Goal: Task Accomplishment & Management: Complete application form

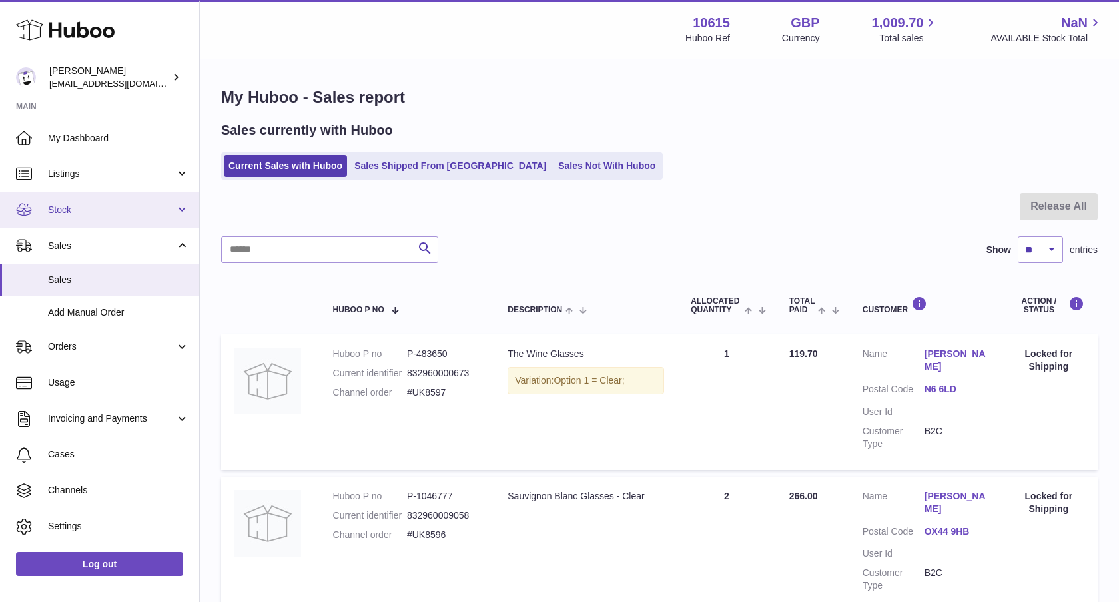
click at [111, 210] on span "Stock" at bounding box center [111, 210] width 127 height 13
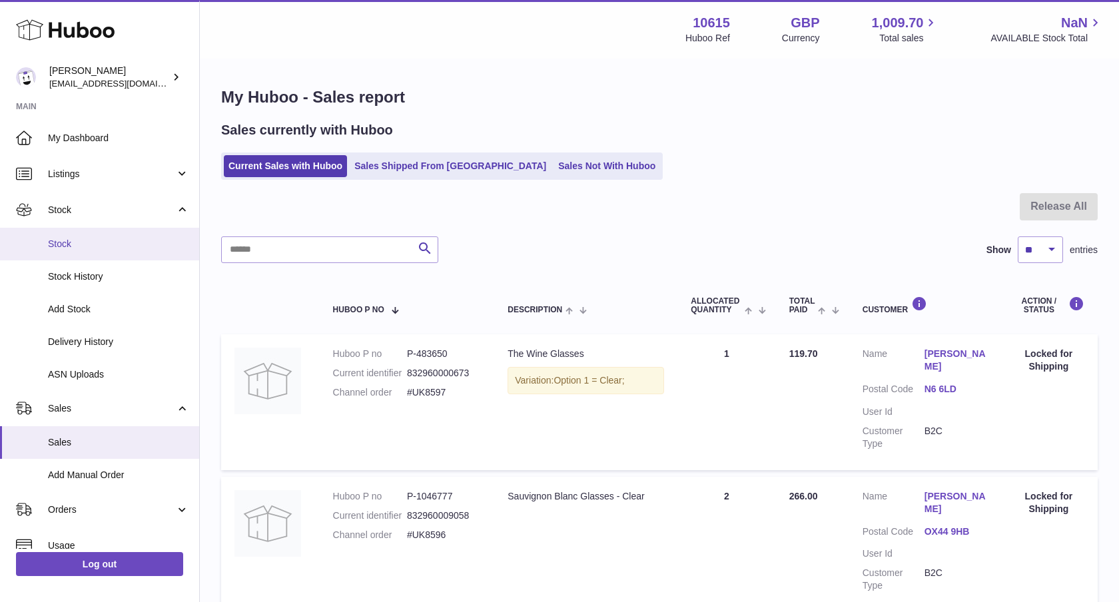
click at [89, 242] on span "Stock" at bounding box center [118, 244] width 141 height 13
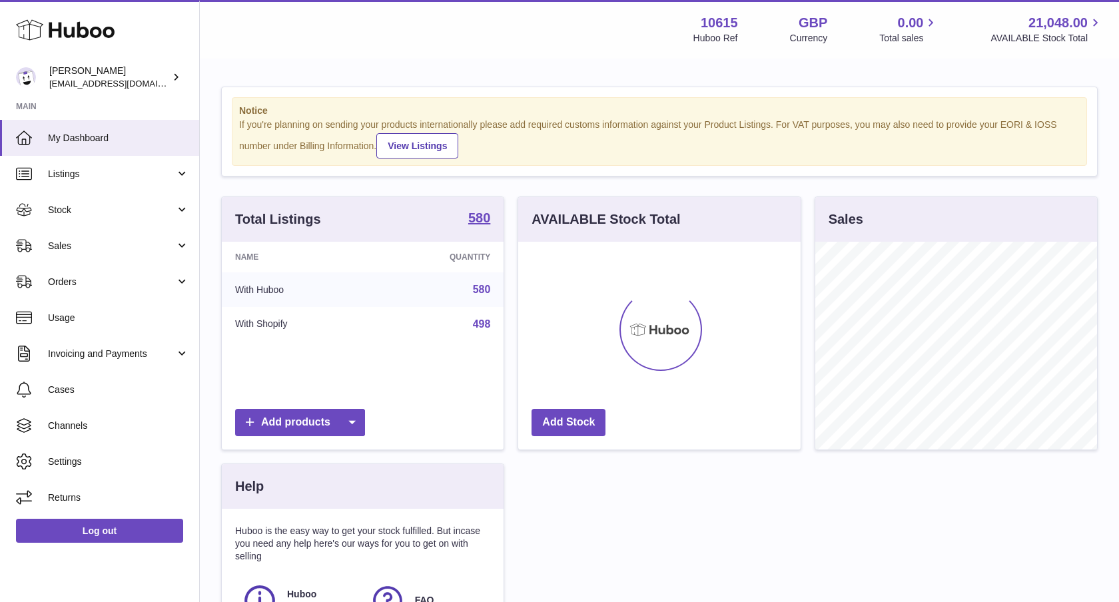
scroll to position [208, 282]
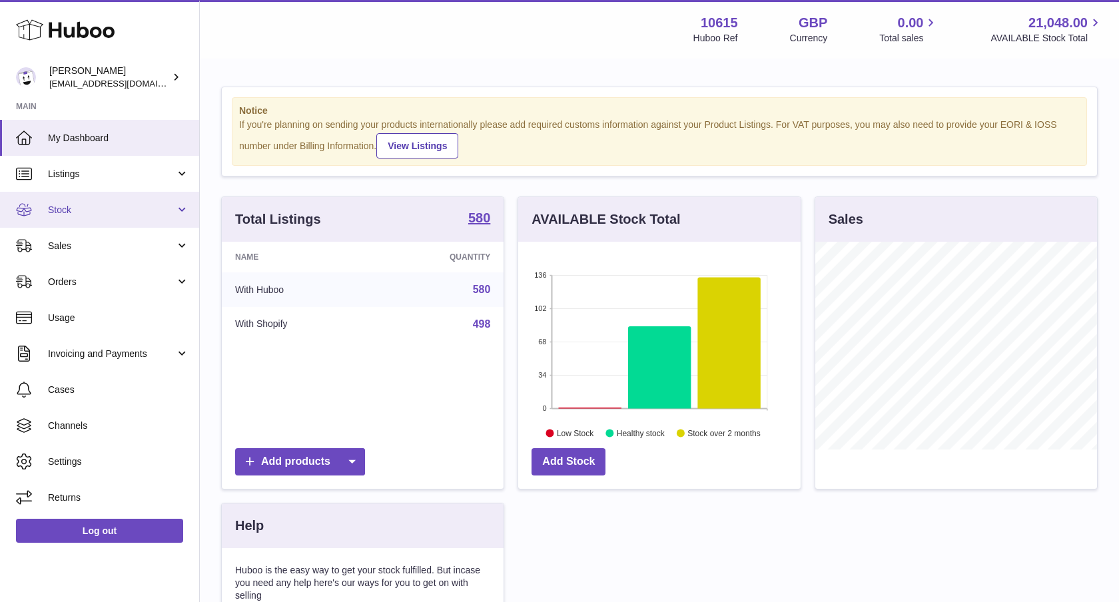
click at [99, 204] on span "Stock" at bounding box center [111, 210] width 127 height 13
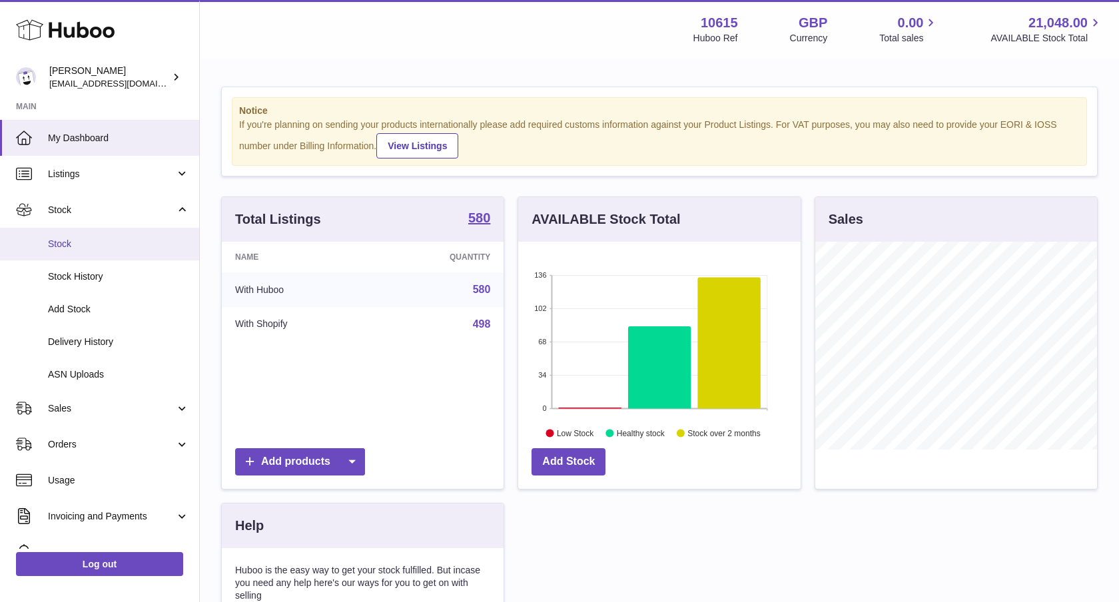
click at [87, 255] on link "Stock" at bounding box center [99, 244] width 199 height 33
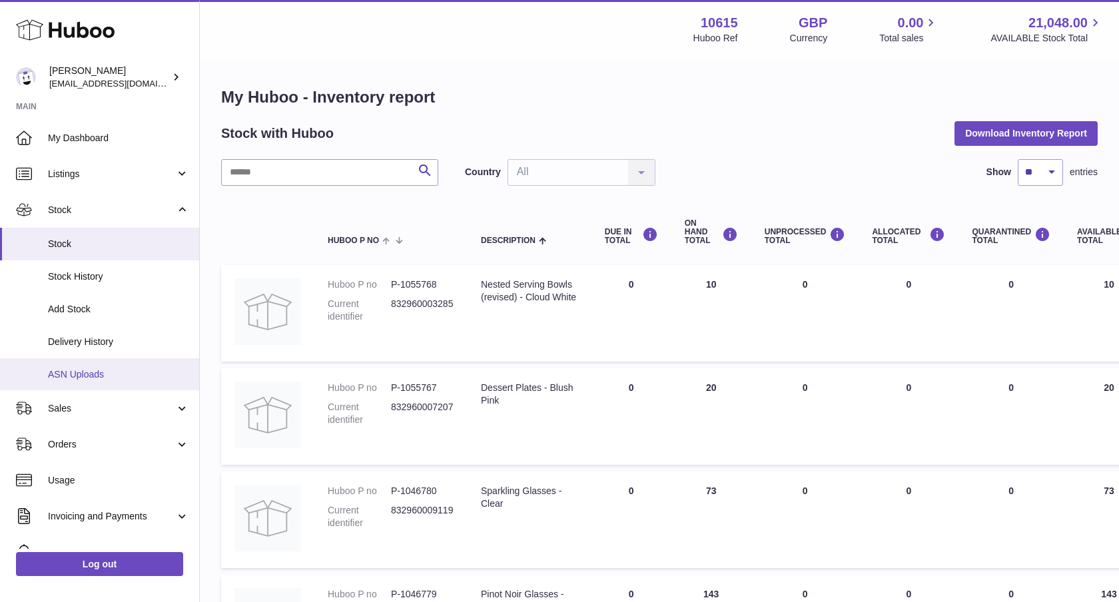
click at [78, 382] on link "ASN Uploads" at bounding box center [99, 374] width 199 height 33
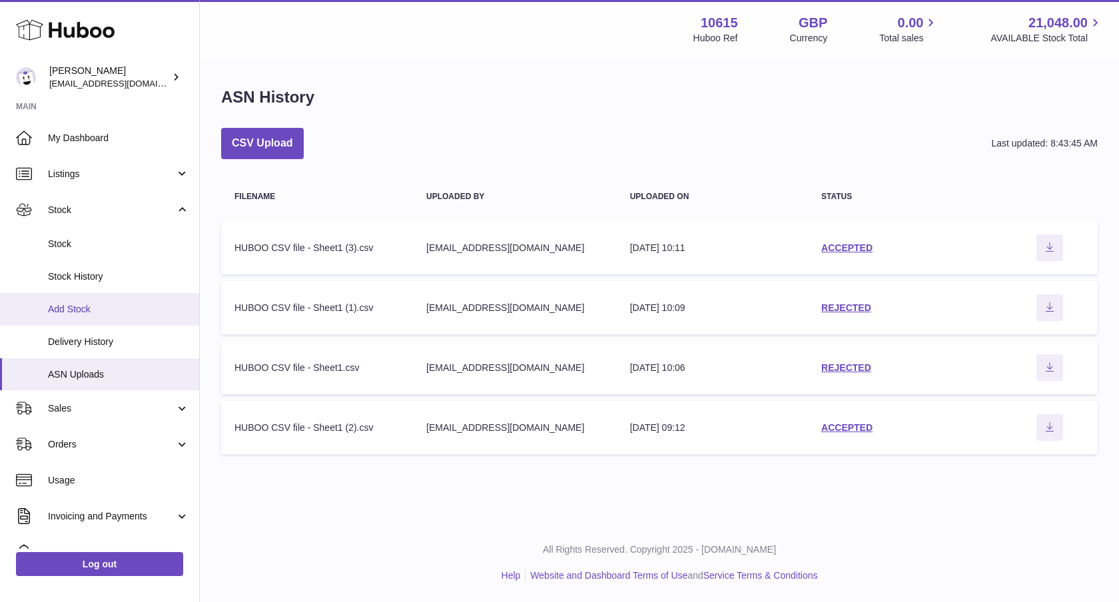
click at [119, 300] on link "Add Stock" at bounding box center [99, 309] width 199 height 33
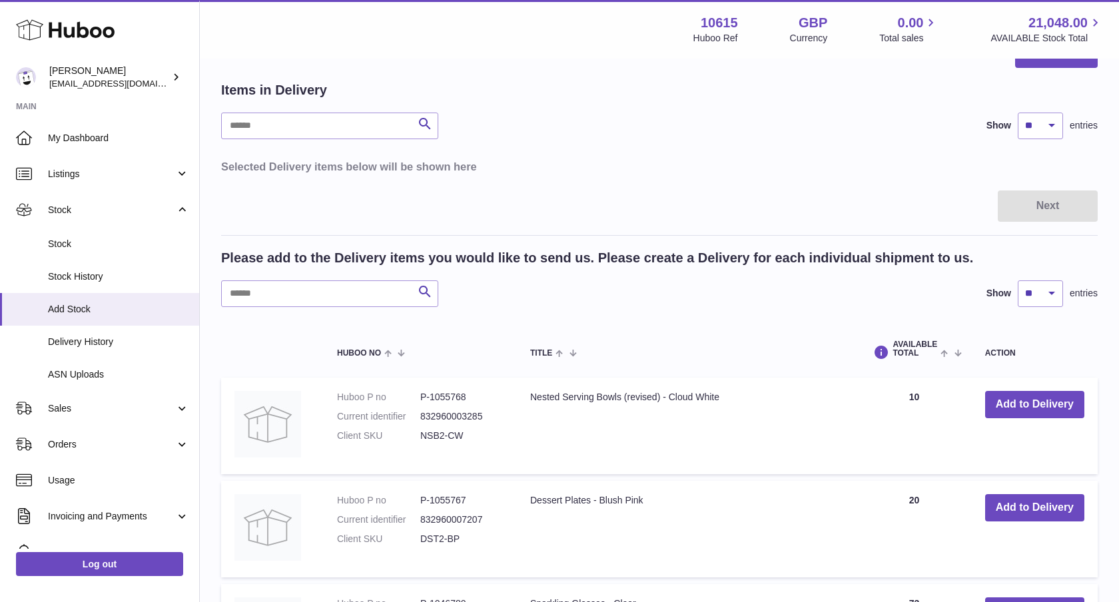
scroll to position [51, 0]
drag, startPoint x: 296, startPoint y: 274, endPoint x: 290, endPoint y: 279, distance: 8.5
click at [294, 275] on div "Please add to the Delivery items you would like to send us. Please create a Del…" at bounding box center [659, 277] width 877 height 58
drag, startPoint x: 287, startPoint y: 284, endPoint x: 316, endPoint y: 264, distance: 35.1
click at [287, 284] on input "text" at bounding box center [329, 292] width 217 height 27
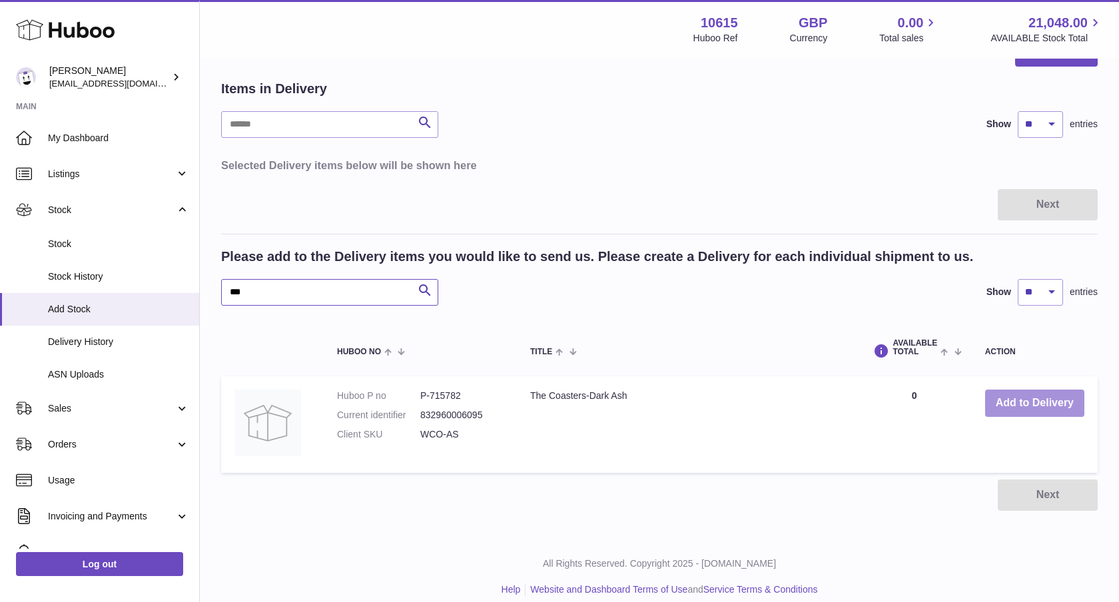
type input "***"
click at [1023, 400] on button "Add to Delivery" at bounding box center [1034, 403] width 99 height 27
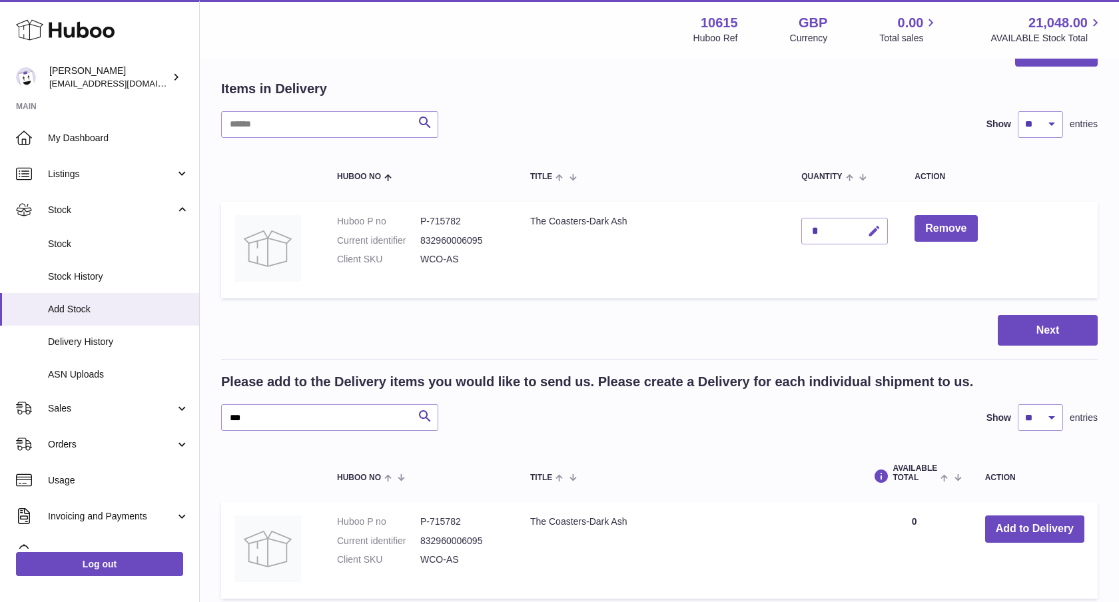
click at [871, 231] on icon "button" at bounding box center [874, 231] width 14 height 14
click at [800, 230] on td "*" at bounding box center [844, 250] width 113 height 97
drag, startPoint x: 824, startPoint y: 230, endPoint x: 772, endPoint y: 227, distance: 52.0
click at [776, 228] on tr "Huboo P no P-715782 Current identifier 832960006095 Client SKU WCO-AS The Coast…" at bounding box center [659, 250] width 877 height 97
type input "*"
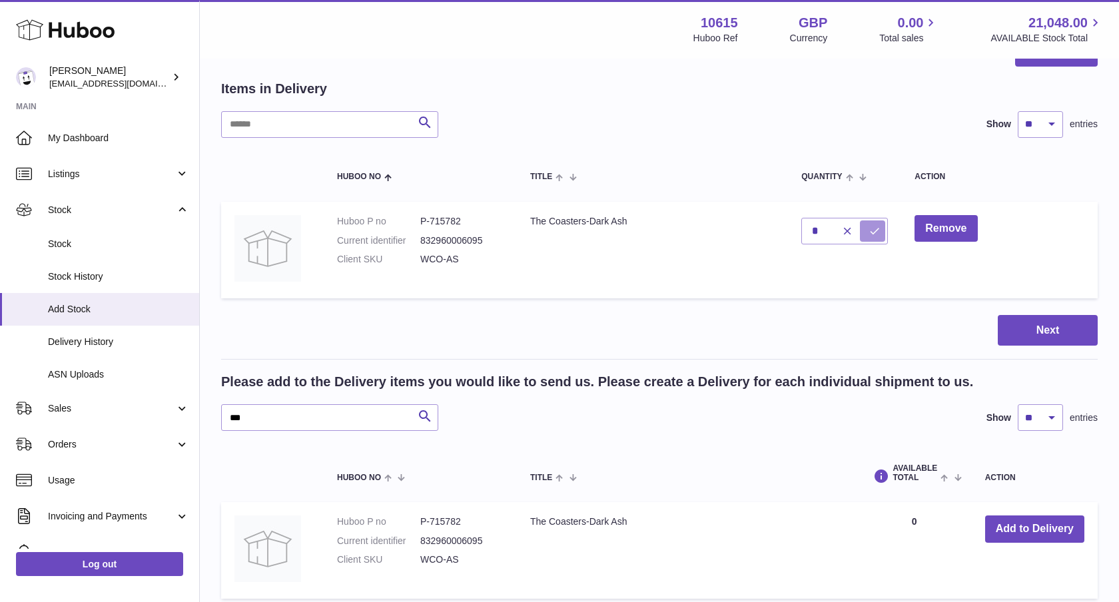
drag, startPoint x: 867, startPoint y: 234, endPoint x: 873, endPoint y: 234, distance: 6.7
click at [868, 234] on button "submit" at bounding box center [872, 231] width 25 height 21
click at [1052, 328] on button "Next" at bounding box center [1048, 330] width 100 height 31
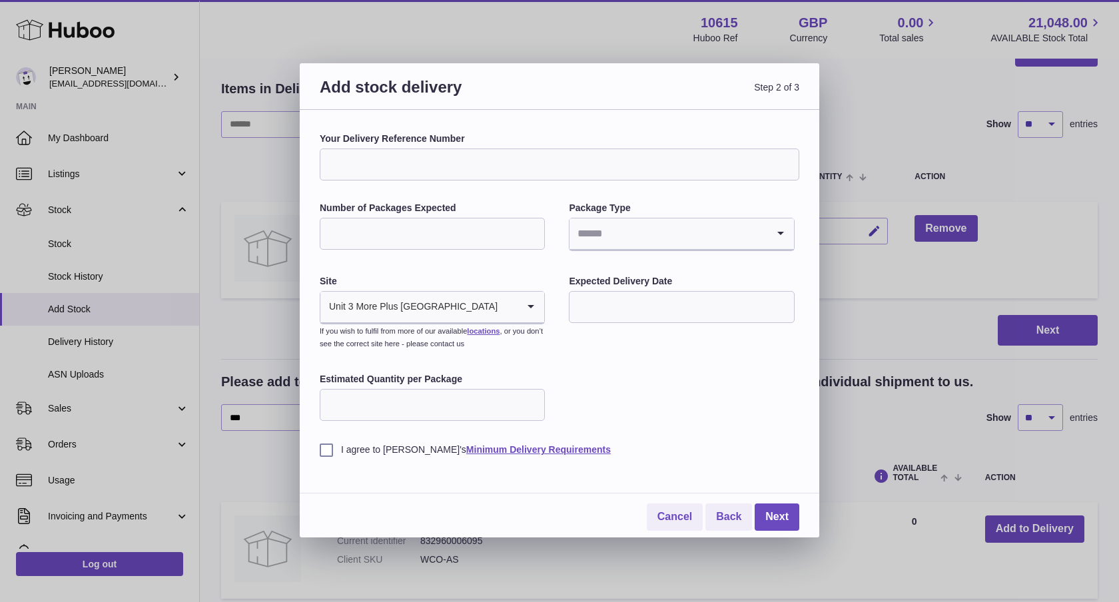
click at [442, 168] on input "Your Delivery Reference Number" at bounding box center [560, 165] width 480 height 32
type input "******"
click at [425, 231] on input "Number of Packages Expected" at bounding box center [432, 234] width 225 height 32
drag, startPoint x: 340, startPoint y: 244, endPoint x: 288, endPoint y: 242, distance: 51.3
click at [288, 242] on div "Add stock delivery Step 2 of 3 Your Delivery Reference Number ****** Number of …" at bounding box center [559, 301] width 1119 height 602
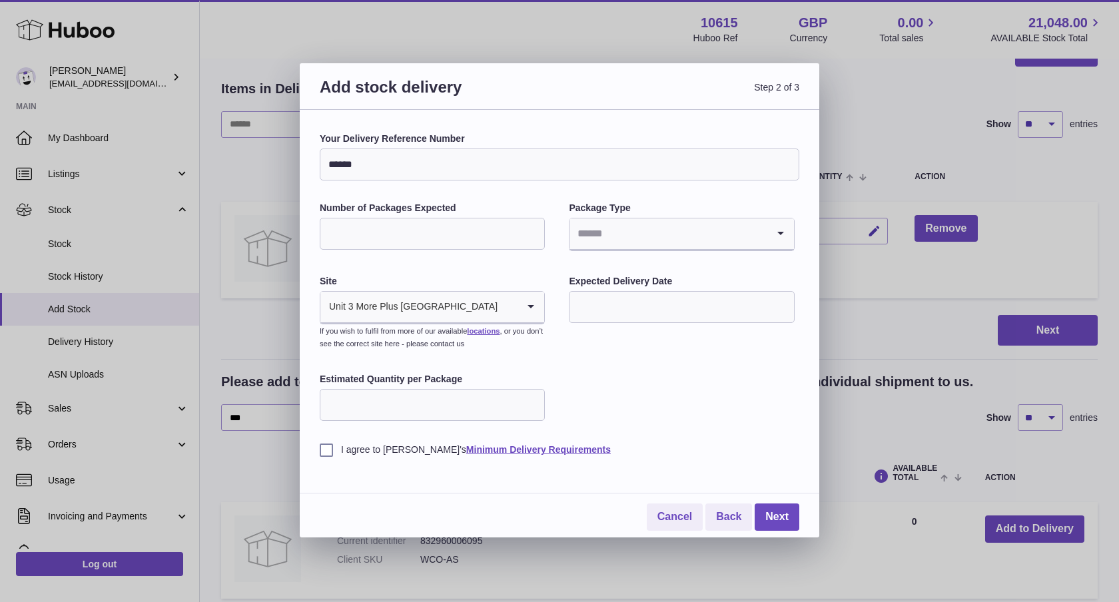
drag, startPoint x: 378, startPoint y: 236, endPoint x: 323, endPoint y: 228, distance: 55.2
click at [315, 236] on div "Your Delivery Reference Number ****** Number of Packages Expected * Package Typ…" at bounding box center [560, 324] width 520 height 428
type input "*"
click at [588, 245] on input "Search for option" at bounding box center [668, 234] width 197 height 31
click at [600, 319] on li "Boxes" at bounding box center [681, 323] width 223 height 27
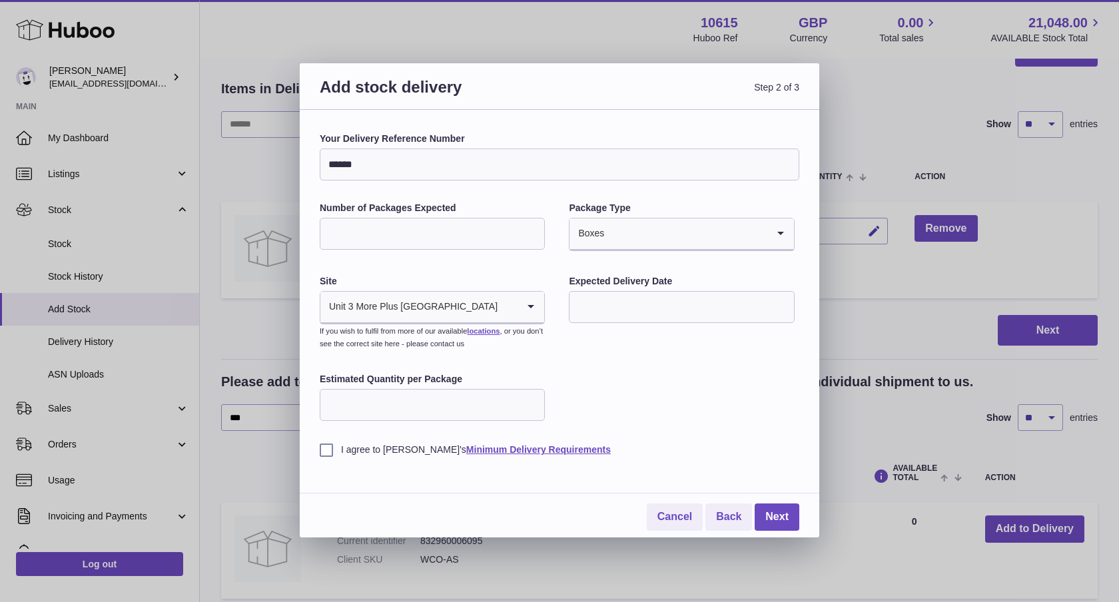
click at [624, 308] on input "text" at bounding box center [681, 307] width 225 height 32
click at [757, 340] on icon "button" at bounding box center [758, 339] width 5 height 8
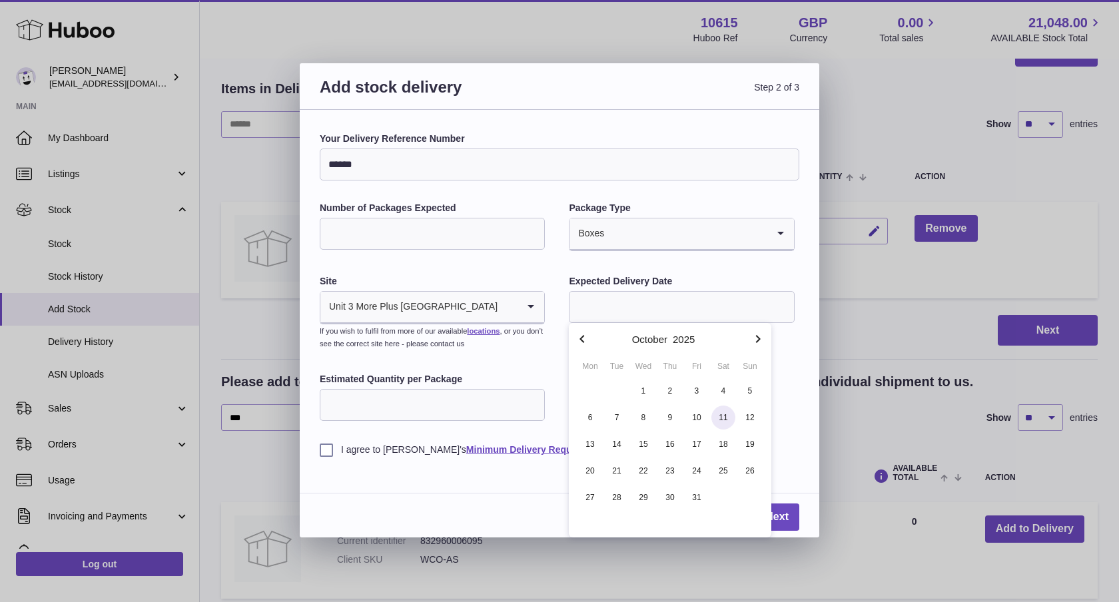
click at [725, 423] on span "11" at bounding box center [723, 418] width 24 height 24
type input "**********"
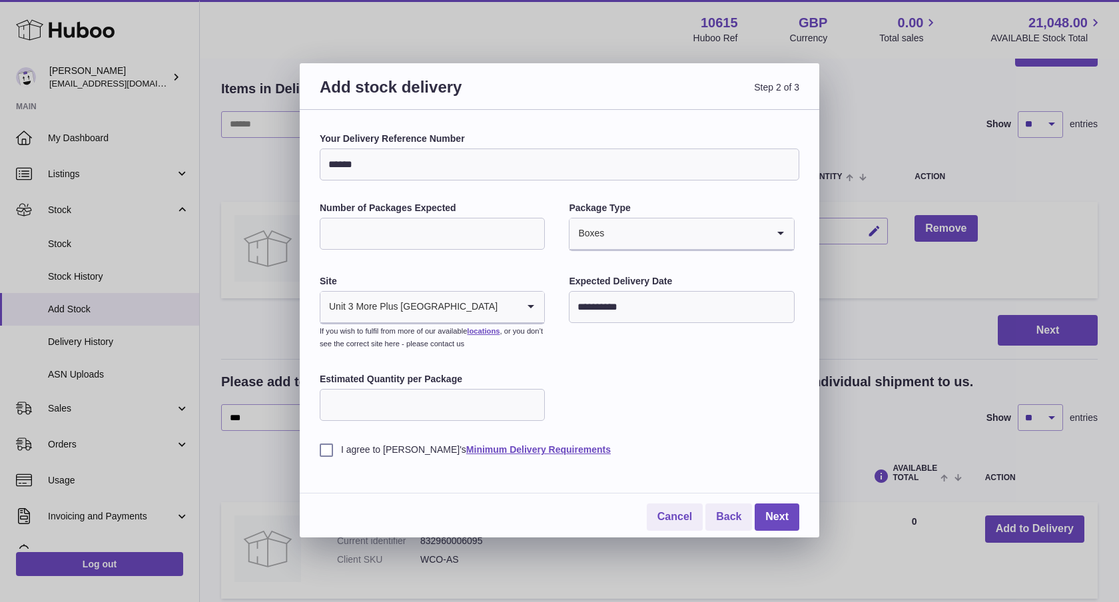
click at [404, 409] on input "Estimated Quantity per Package" at bounding box center [432, 405] width 225 height 32
drag, startPoint x: 320, startPoint y: 451, endPoint x: 334, endPoint y: 456, distance: 14.7
click at [320, 451] on label "I agree to Huboo's Minimum Delivery Requirements" at bounding box center [560, 450] width 480 height 13
click at [787, 518] on link "Next" at bounding box center [777, 517] width 45 height 27
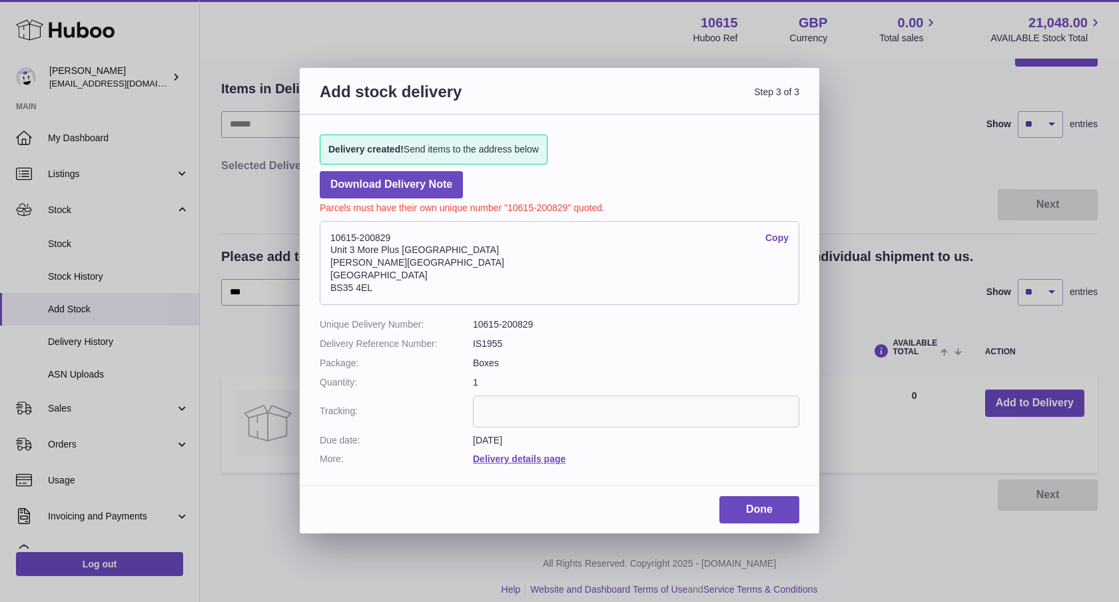
click at [510, 208] on p "Parcels must have their own unique number "10615-200829" quoted." at bounding box center [560, 207] width 480 height 16
drag, startPoint x: 508, startPoint y: 209, endPoint x: 568, endPoint y: 203, distance: 59.6
click at [568, 203] on p "Parcels must have their own unique number "10615-200829" quoted." at bounding box center [560, 207] width 480 height 16
copy p "10615-200829"
click at [778, 502] on link "Done" at bounding box center [759, 509] width 80 height 27
